Goal: Information Seeking & Learning: Learn about a topic

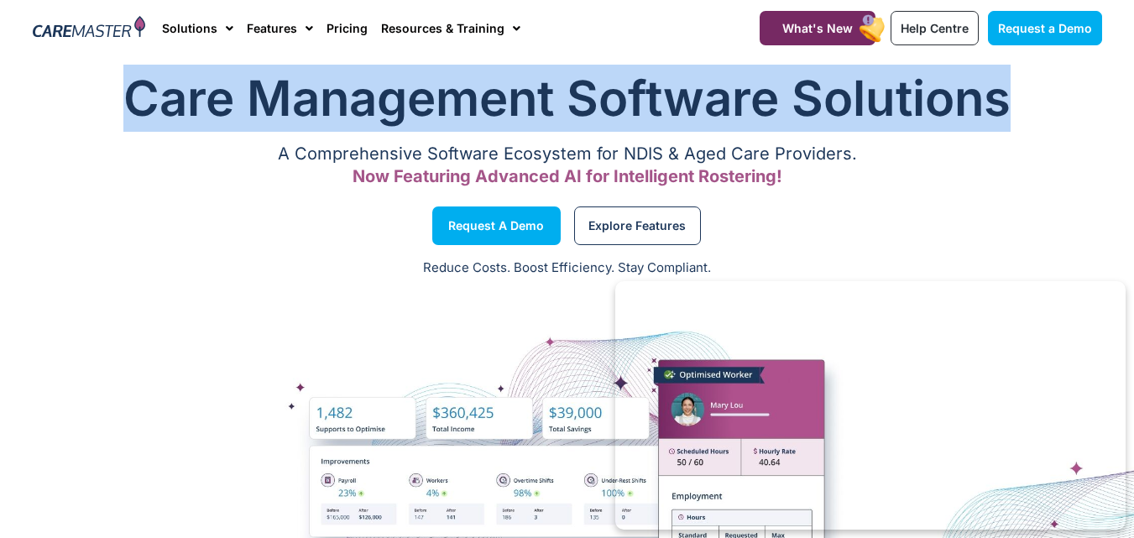
drag, startPoint x: 133, startPoint y: 112, endPoint x: 1003, endPoint y: 117, distance: 870.4
click at [1003, 117] on h1 "Care Management Software Solutions" at bounding box center [567, 98] width 1069 height 67
copy h1 "Care Management Software Solutions"
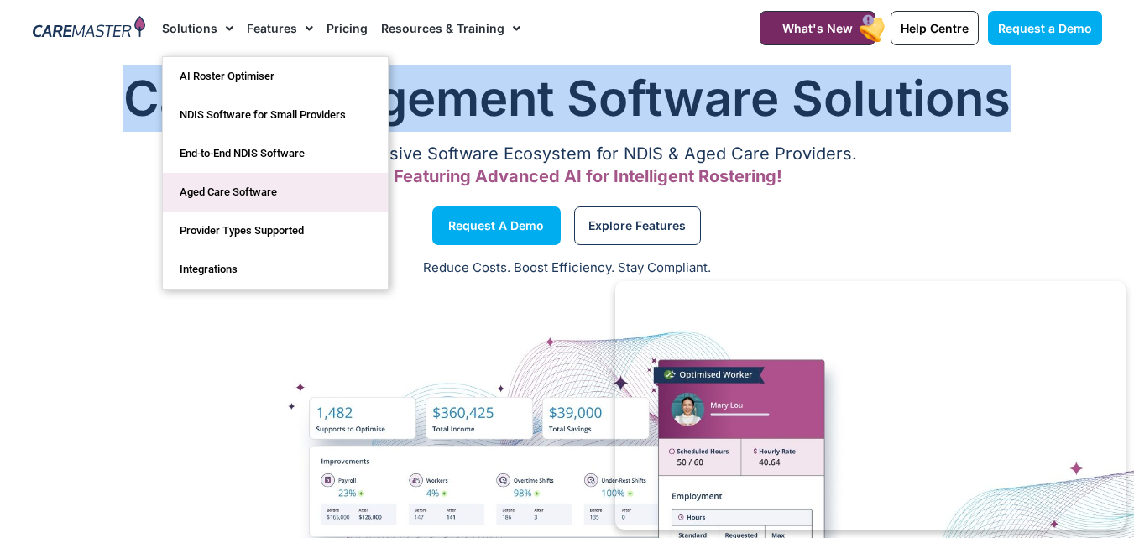
click at [214, 197] on link "Aged Care Software" at bounding box center [275, 192] width 225 height 39
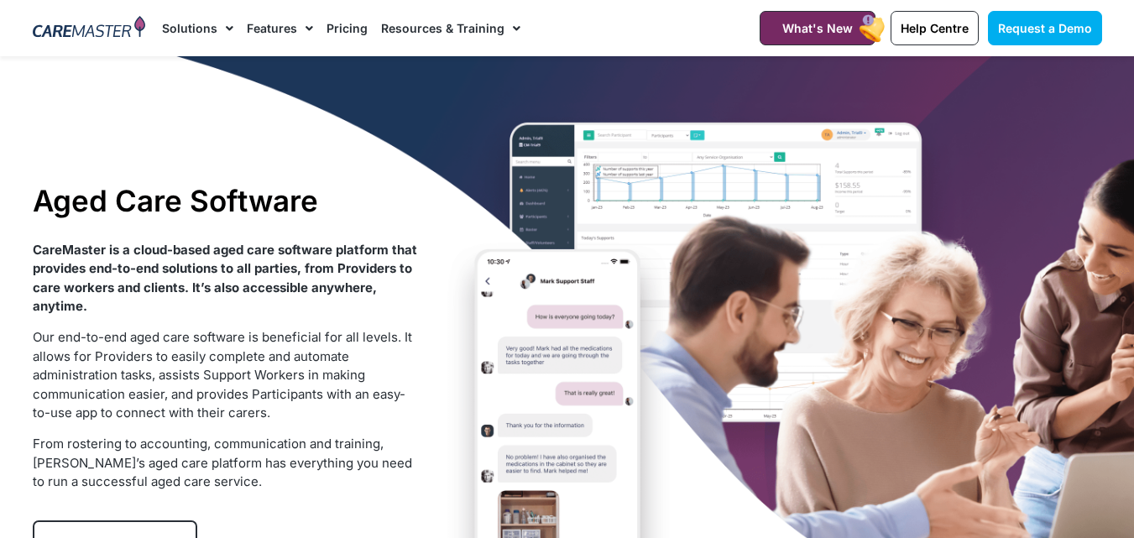
click at [82, 28] on img at bounding box center [89, 28] width 113 height 25
click at [134, 31] on img at bounding box center [89, 28] width 113 height 25
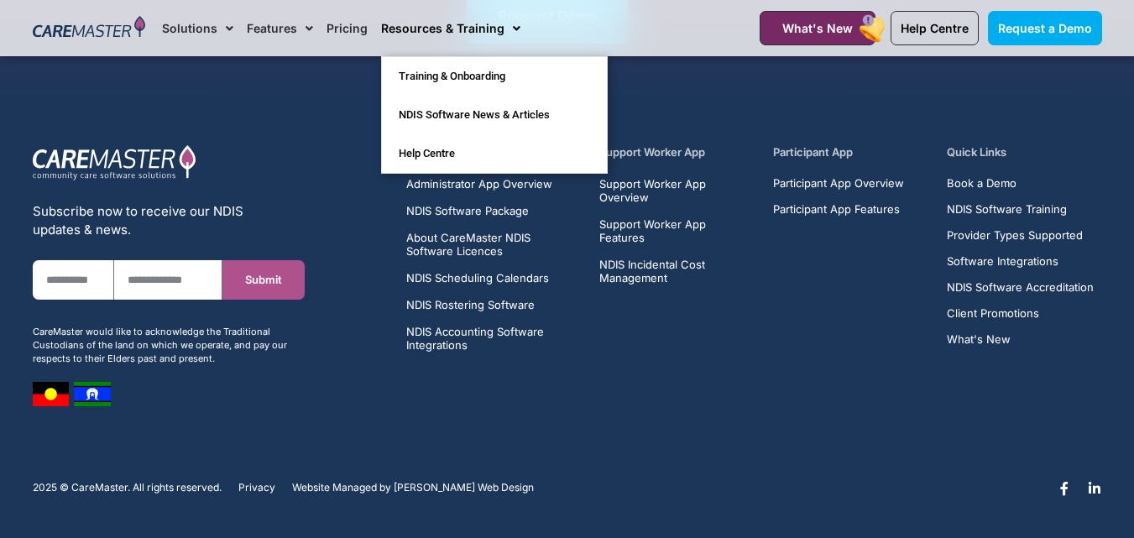
click at [479, 28] on link "Resources & Training" at bounding box center [450, 28] width 139 height 56
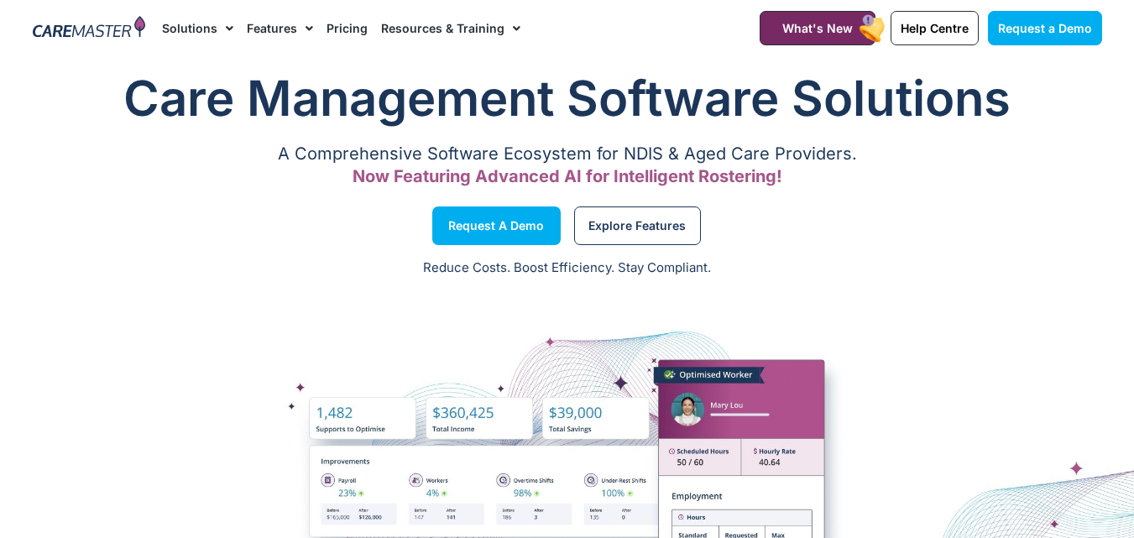
click at [452, 32] on link "Resources & Training" at bounding box center [450, 28] width 139 height 56
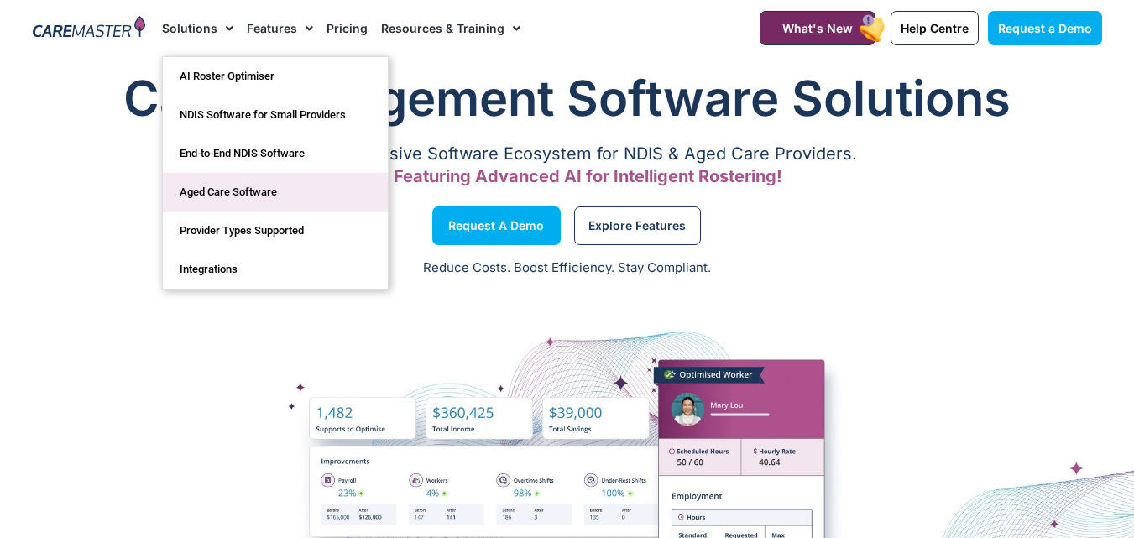
click at [217, 199] on link "Aged Care Software" at bounding box center [275, 192] width 225 height 39
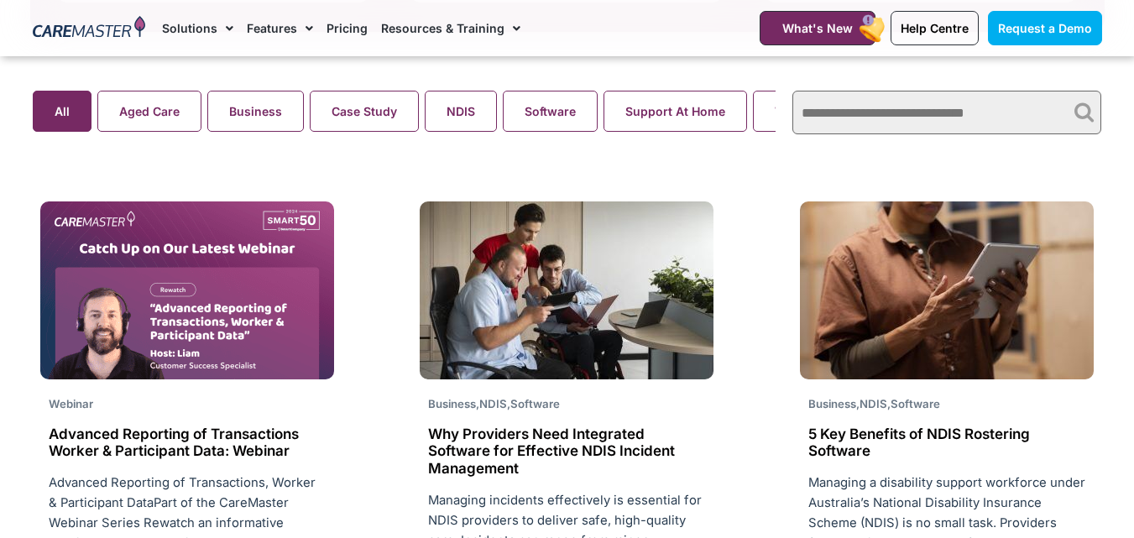
scroll to position [1259, 0]
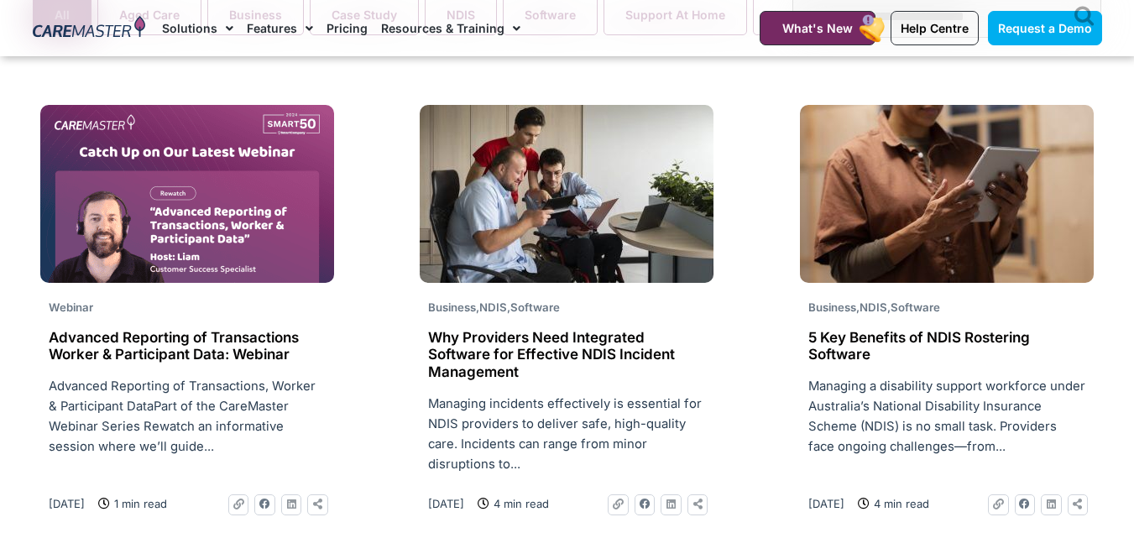
click at [506, 333] on h2 "Why Providers Need Integrated Software for Effective NDIS Incident Management" at bounding box center [566, 354] width 277 height 51
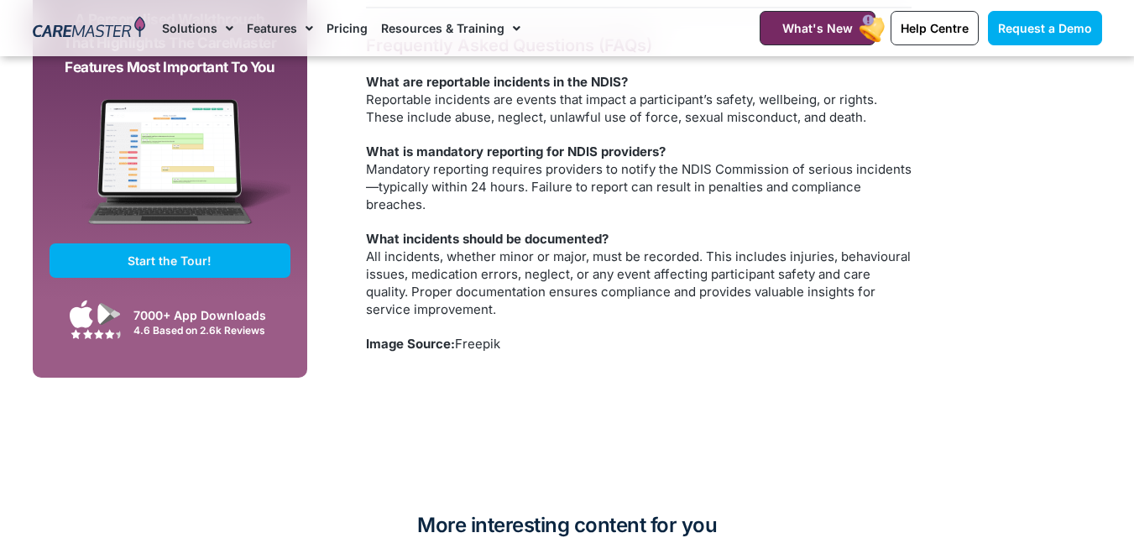
scroll to position [2434, 0]
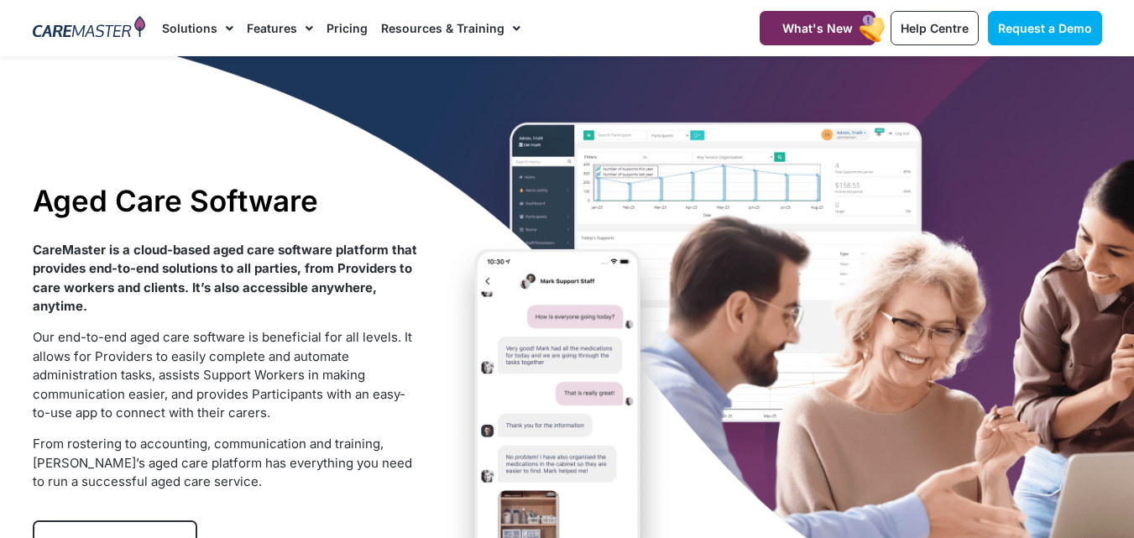
scroll to position [591, 0]
